Goal: Check status: Check status

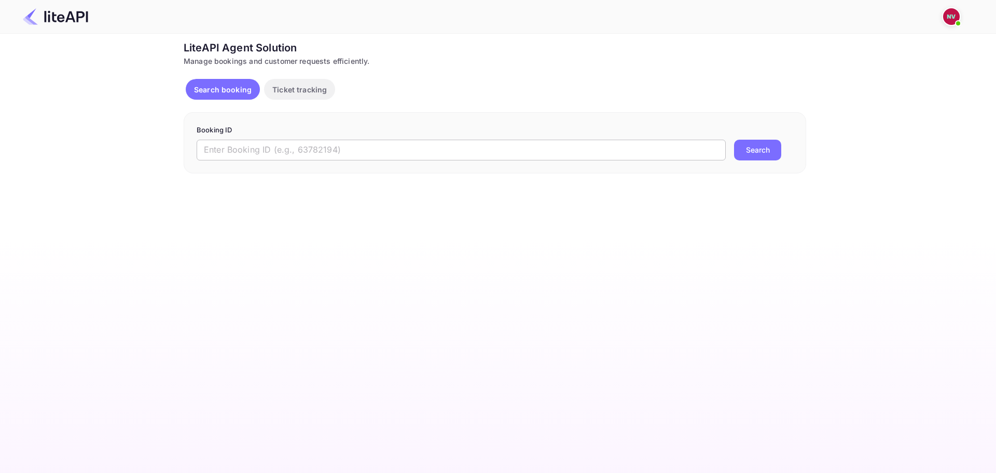
click at [347, 151] on input "text" at bounding box center [461, 150] width 529 height 21
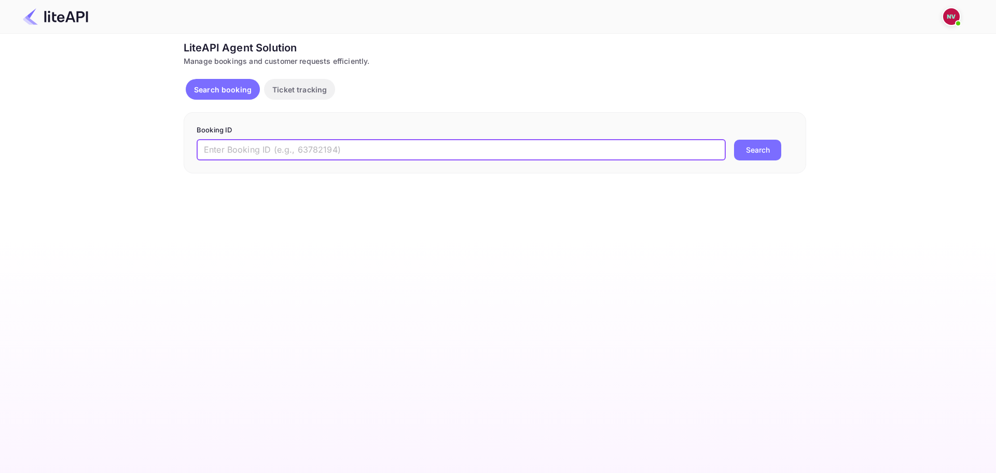
paste input "ktxgTqOp0"
type input "ktxgTqOp0"
click at [734, 140] on button "Search" at bounding box center [757, 150] width 47 height 21
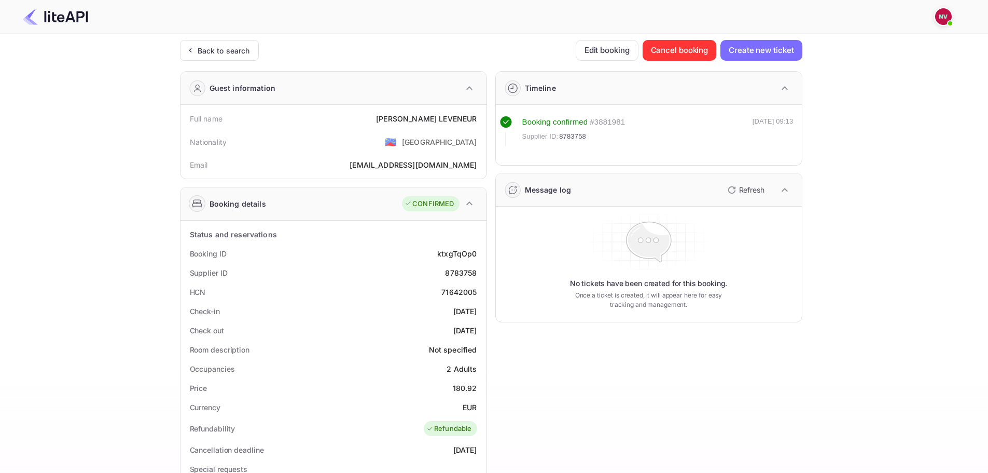
click at [461, 274] on div "8783758" at bounding box center [461, 272] width 32 height 11
copy div "8783758"
click at [463, 275] on div "8783758" at bounding box center [461, 272] width 32 height 11
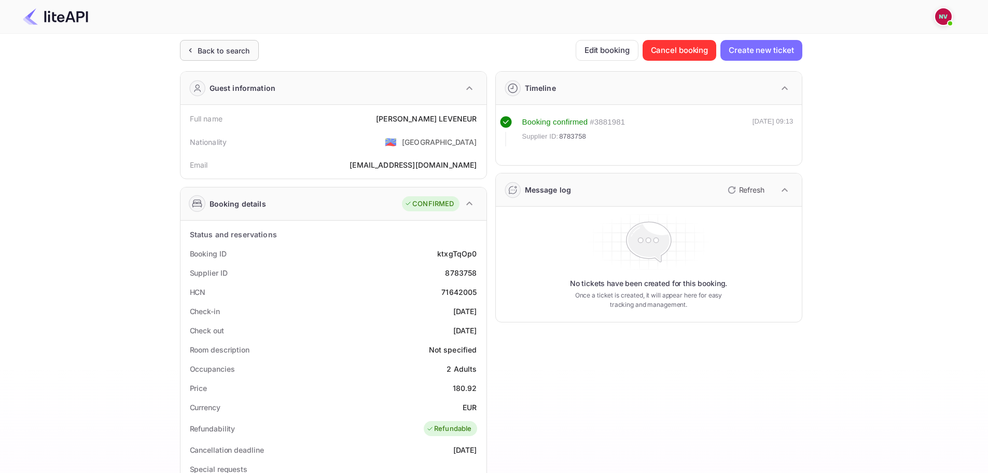
click at [236, 54] on div "Back to search" at bounding box center [224, 50] width 52 height 11
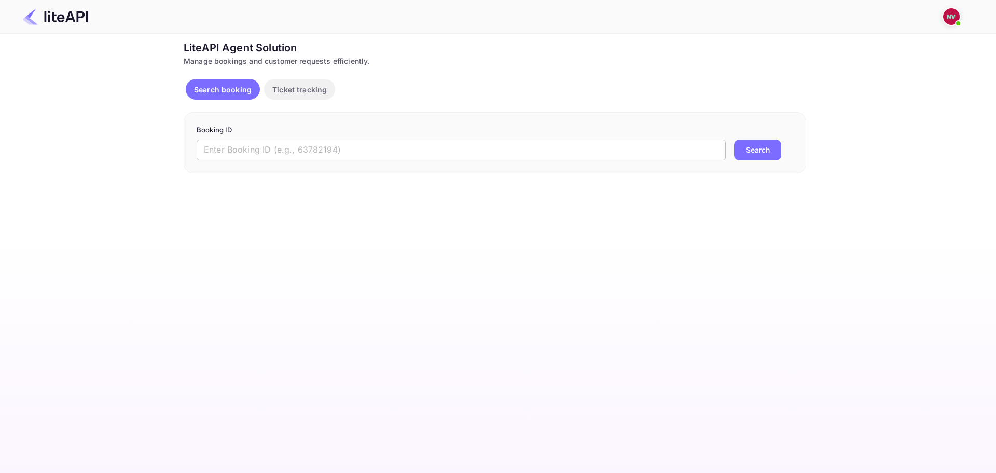
click at [341, 154] on input "text" at bounding box center [461, 150] width 529 height 21
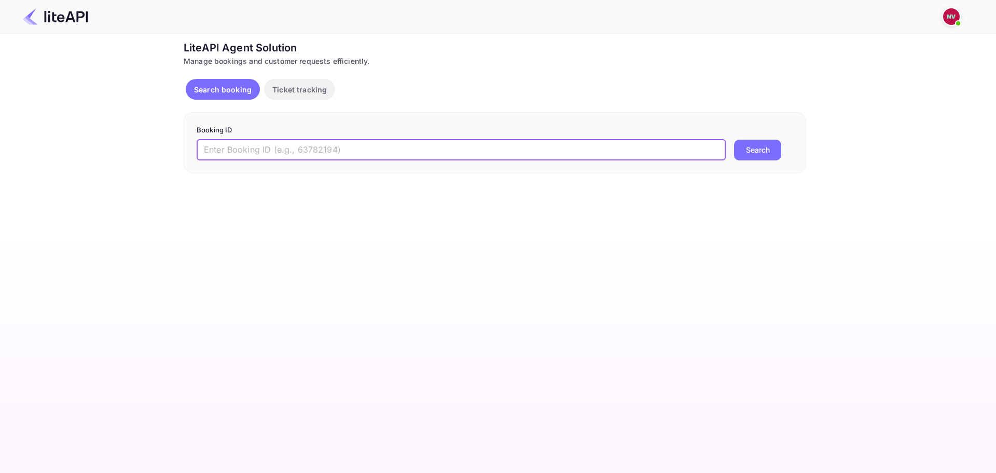
paste input "OjNEsaPzF"
type input "OjNEsaPzF"
click at [734, 140] on button "Search" at bounding box center [757, 150] width 47 height 21
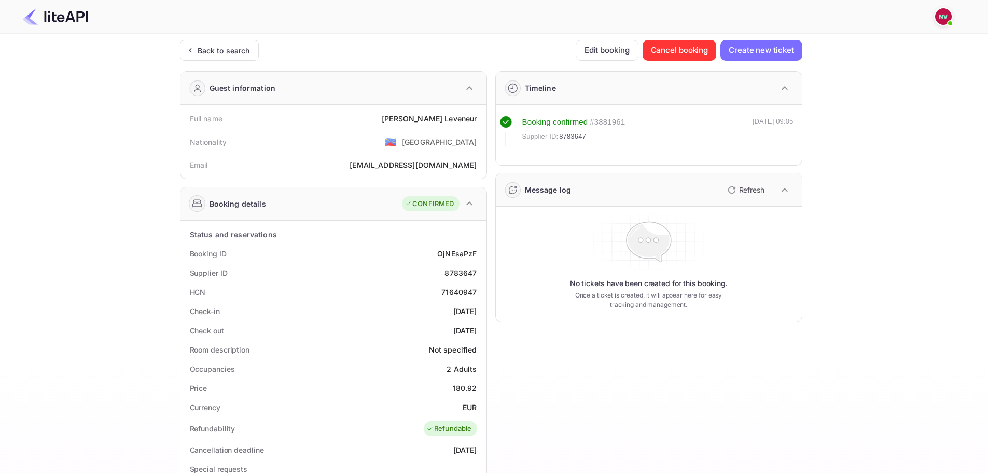
click at [461, 277] on div "8783647" at bounding box center [461, 272] width 32 height 11
copy div "8783647"
